Goal: Task Accomplishment & Management: Use online tool/utility

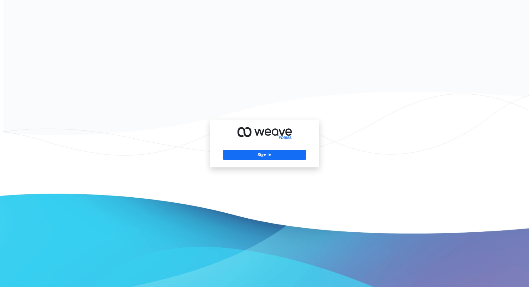
click at [386, 194] on div "Sign In" at bounding box center [264, 143] width 529 height 287
click at [284, 157] on button "Sign In" at bounding box center [264, 155] width 83 height 10
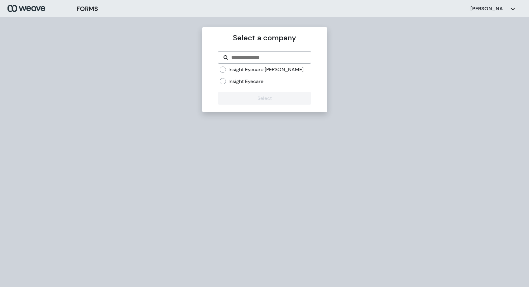
click at [254, 81] on label "Insight Eyecare" at bounding box center [246, 81] width 35 height 7
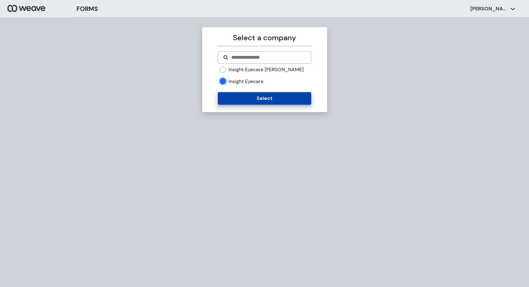
click at [260, 97] on button "Select" at bounding box center [264, 98] width 93 height 12
